Goal: Find contact information: Find contact information

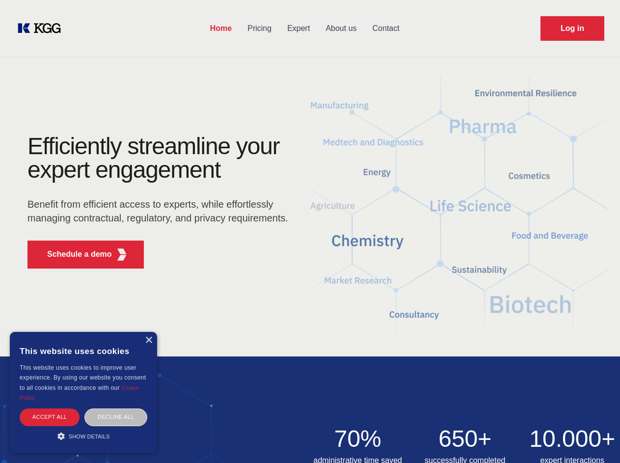
click at [310, 231] on div "Efficiently streamline your expert engagement Benefit from efficient access to …" at bounding box center [161, 206] width 299 height 142
click at [74, 254] on p "Schedule a demo" at bounding box center [79, 255] width 65 height 12
click at [148, 340] on div "× This website uses cookies This website uses cookies to improve user experienc…" at bounding box center [83, 392] width 147 height 121
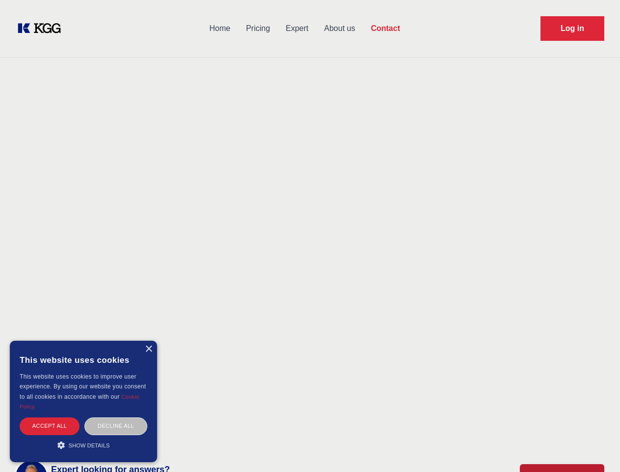
click at [50, 417] on div "Accept all" at bounding box center [50, 425] width 60 height 17
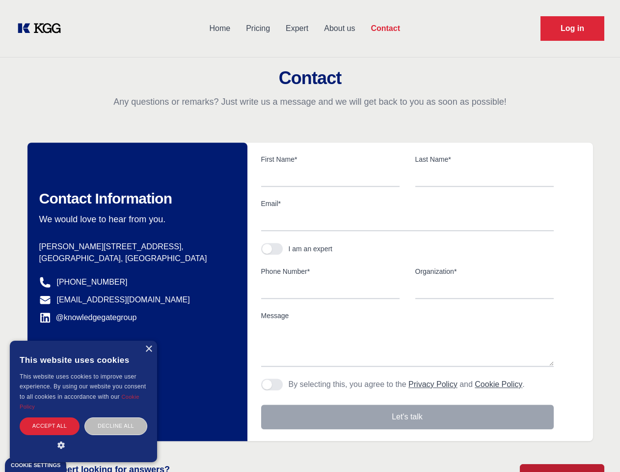
click at [116, 417] on div "Contact Information We would love to hear from you. Postal address [PERSON_NAME…" at bounding box center [138, 291] width 220 height 298
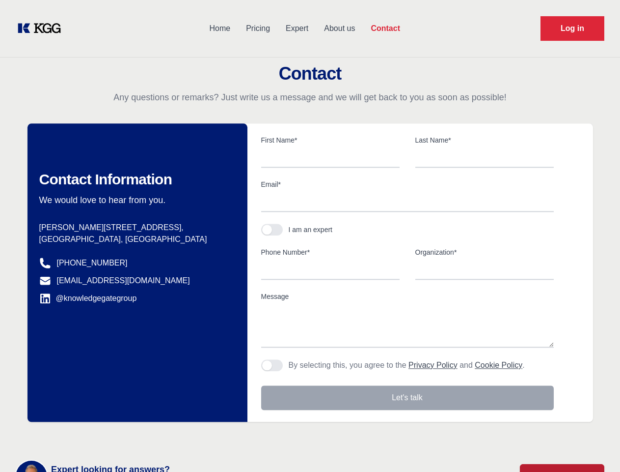
click at [84, 436] on main "Contact Any questions or remarks? Just write us a message and we will get back …" at bounding box center [310, 255] width 620 height 511
